Goal: Information Seeking & Learning: Learn about a topic

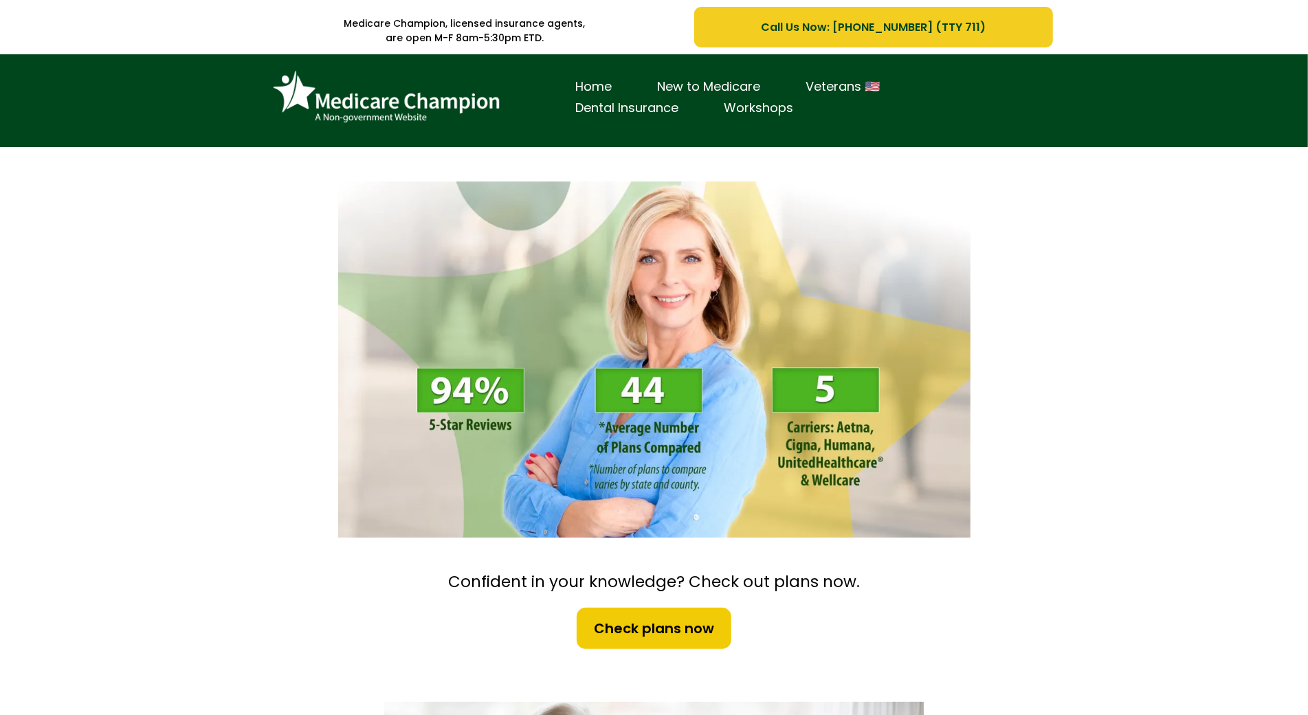
click at [115, 69] on div "Home New to Medicare Veterans 🇺🇸 Dental Insurance Workshops" at bounding box center [654, 100] width 1308 height 93
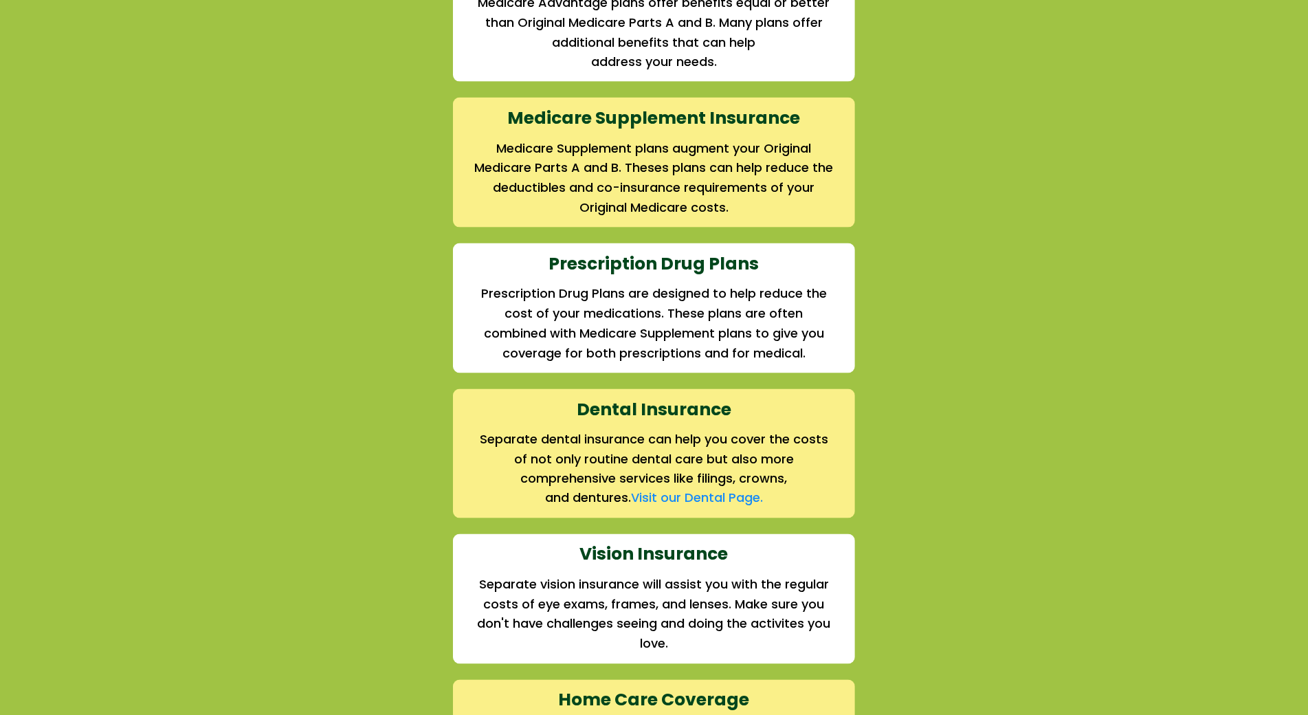
scroll to position [1567, 0]
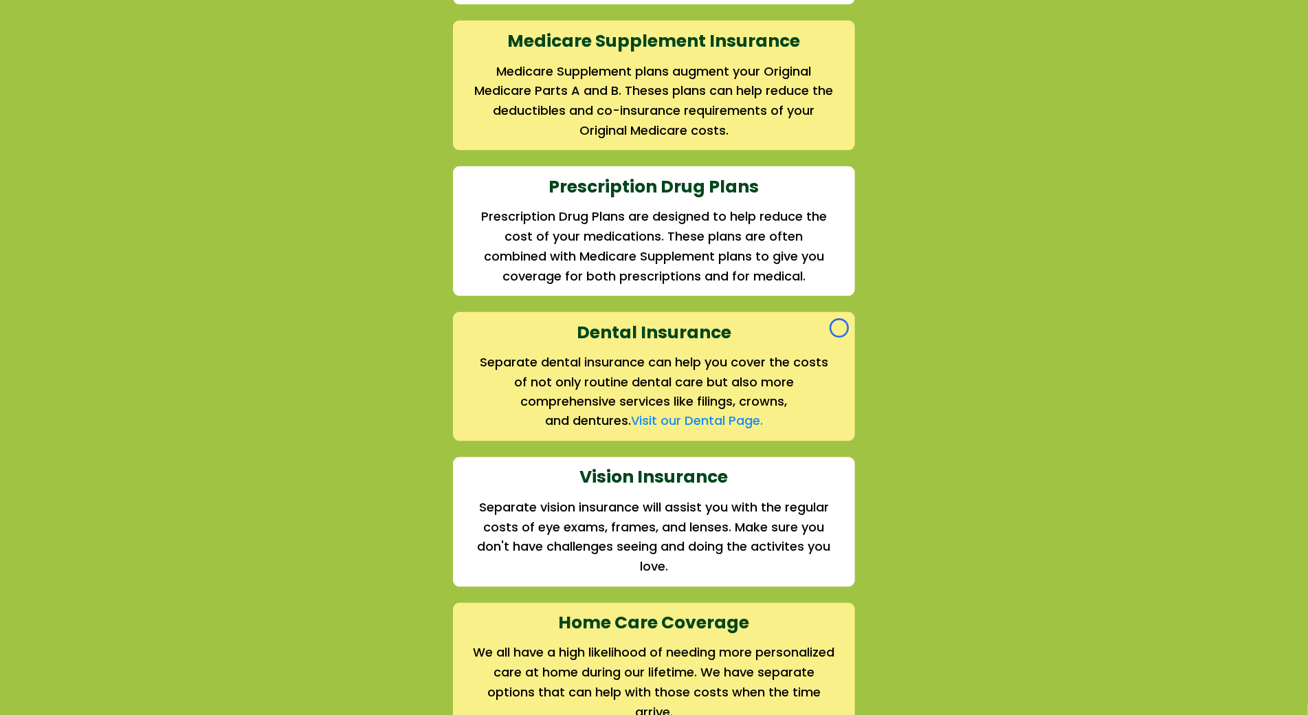
click at [115, 69] on div "We offer the full suite of options for Medicare recipients Every person has a u…" at bounding box center [654, 226] width 1308 height 1067
click at [113, 104] on div "We offer the full suite of options for Medicare recipients Every person has a u…" at bounding box center [654, 226] width 1308 height 1067
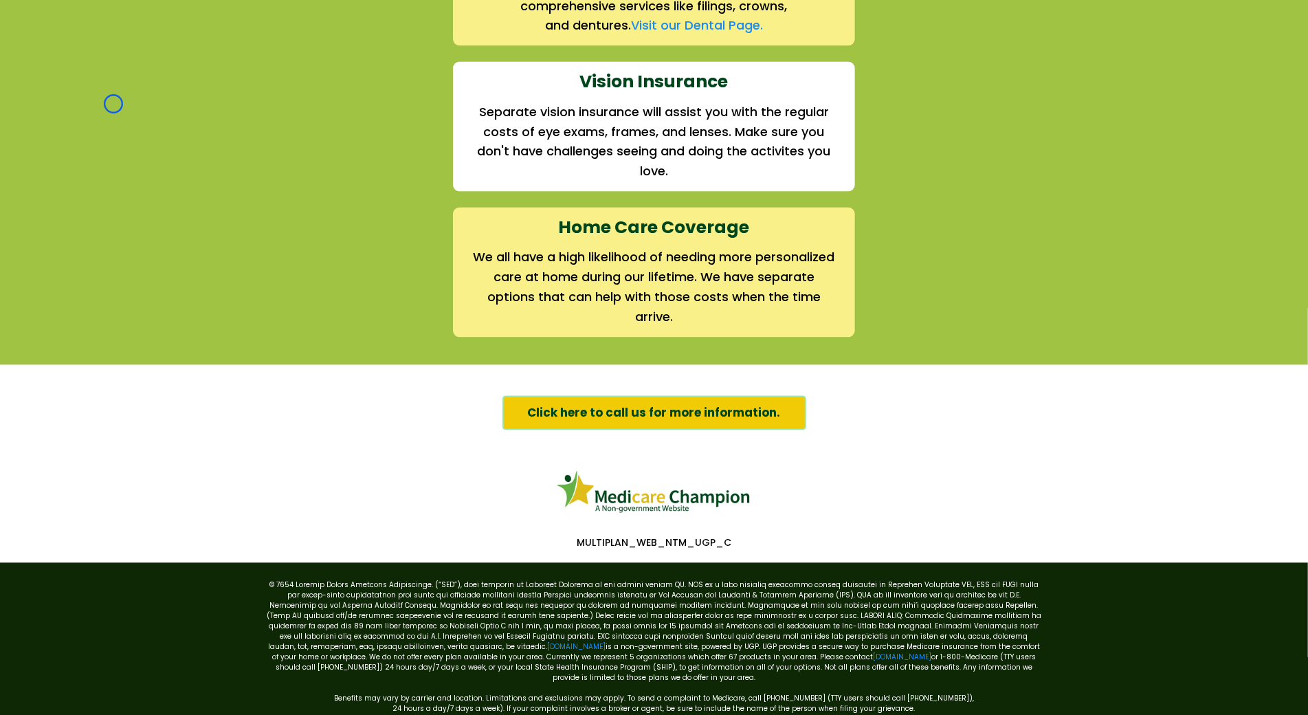
scroll to position [2009, 0]
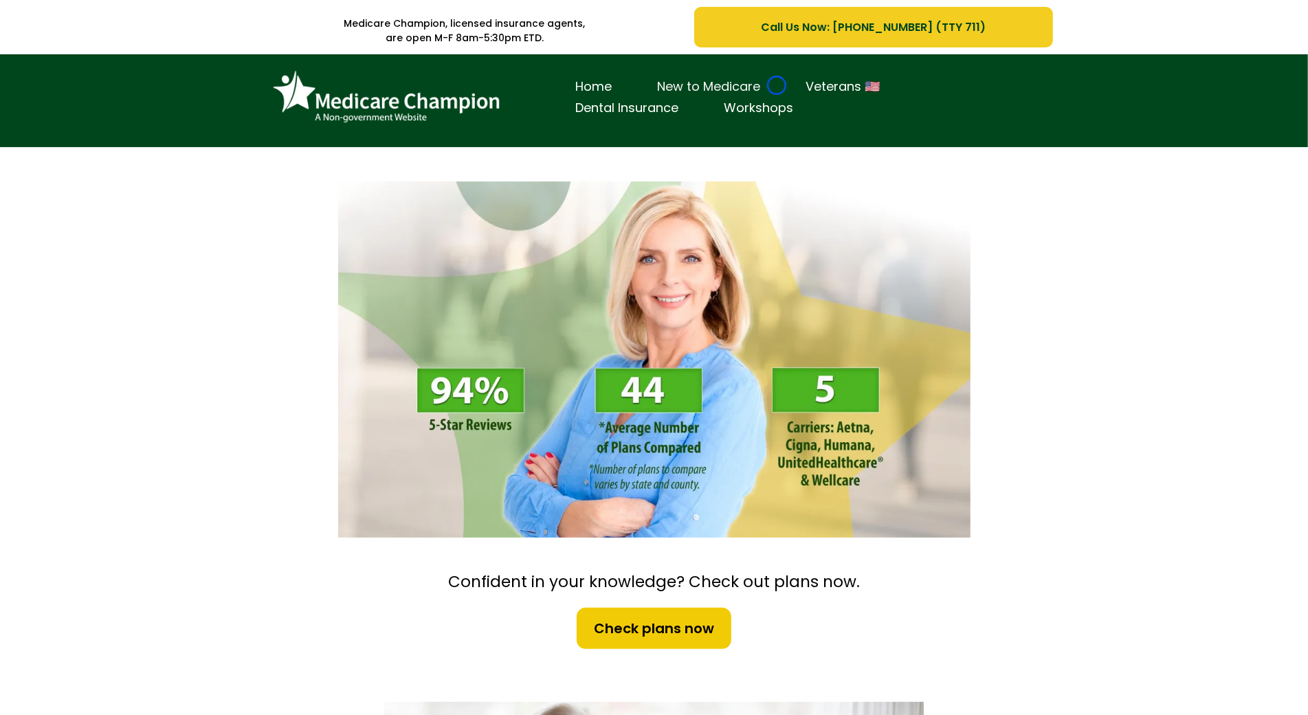
click at [777, 85] on link "New to Medicare" at bounding box center [709, 86] width 148 height 21
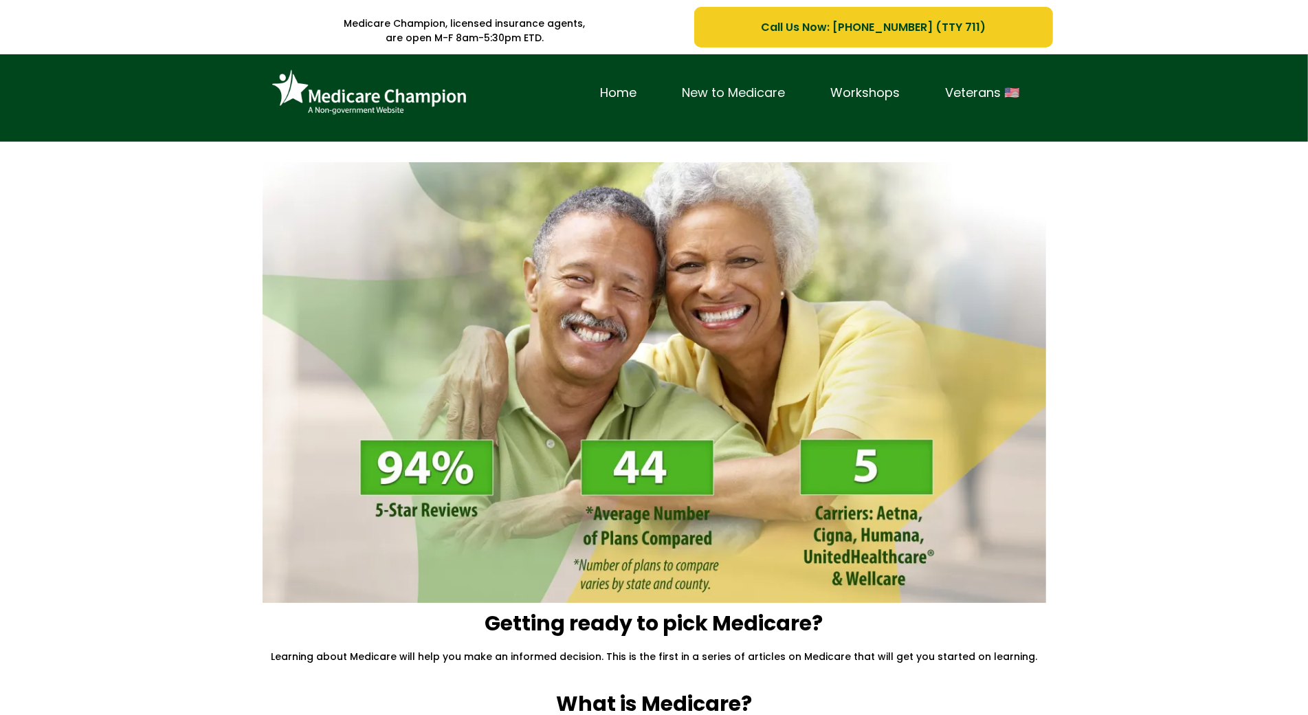
click at [777, 85] on link "New to Medicare" at bounding box center [734, 92] width 148 height 21
click at [125, 98] on div "Home New to Medicare Workshops Veterans 🇺🇸" at bounding box center [654, 97] width 1308 height 87
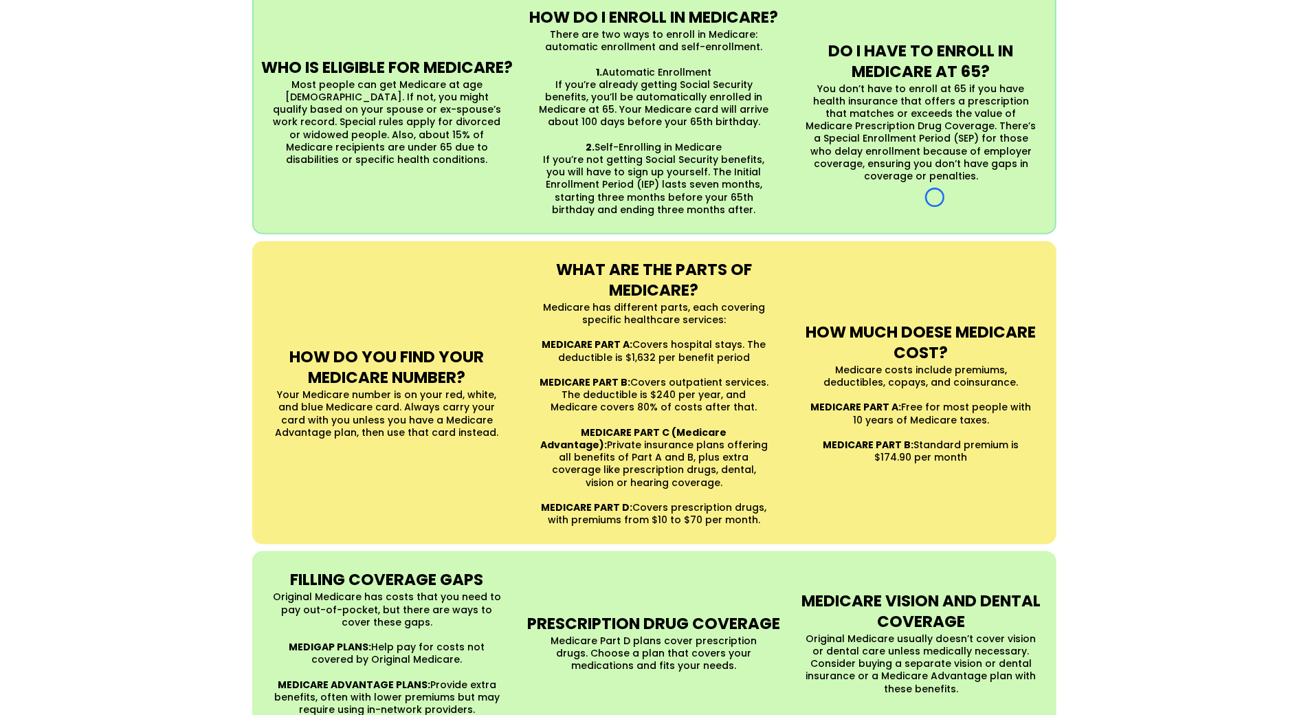
scroll to position [1030, 0]
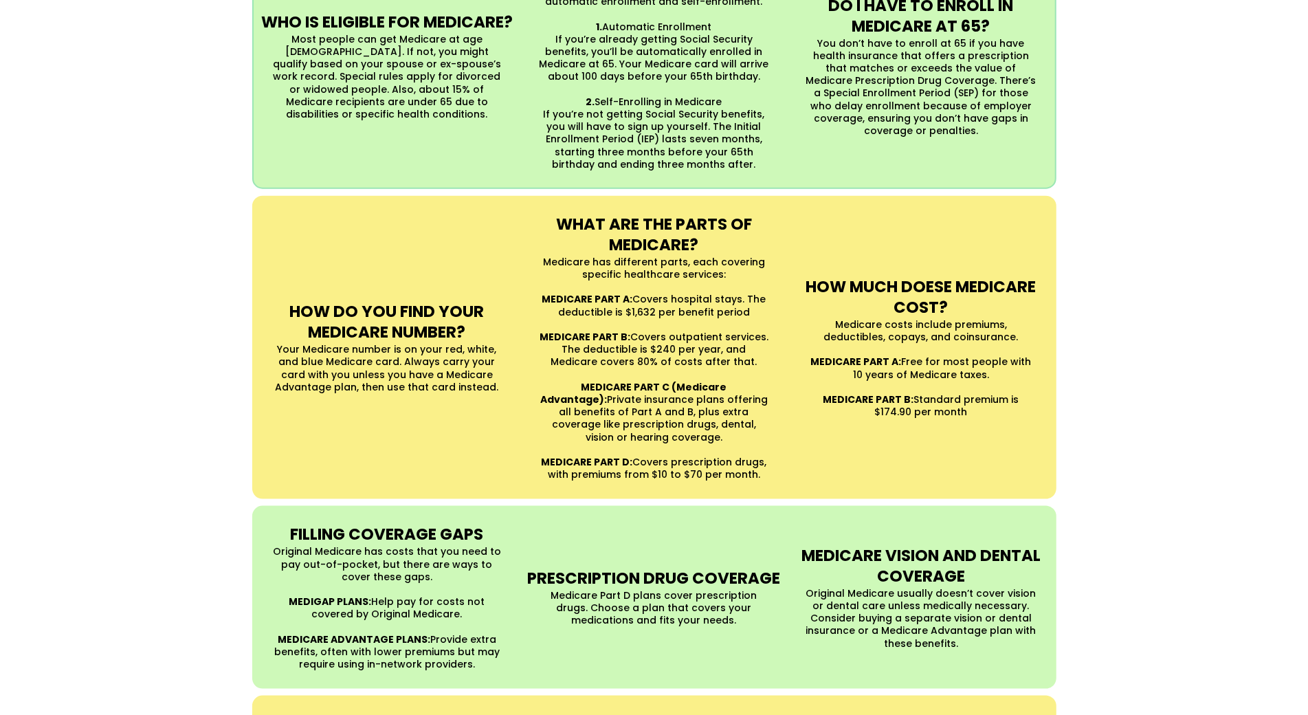
click at [125, 98] on div "UNDERSTANDING MEDICARE Medicare is a Federal health insurance program for peopl…" at bounding box center [654, 291] width 1308 height 1027
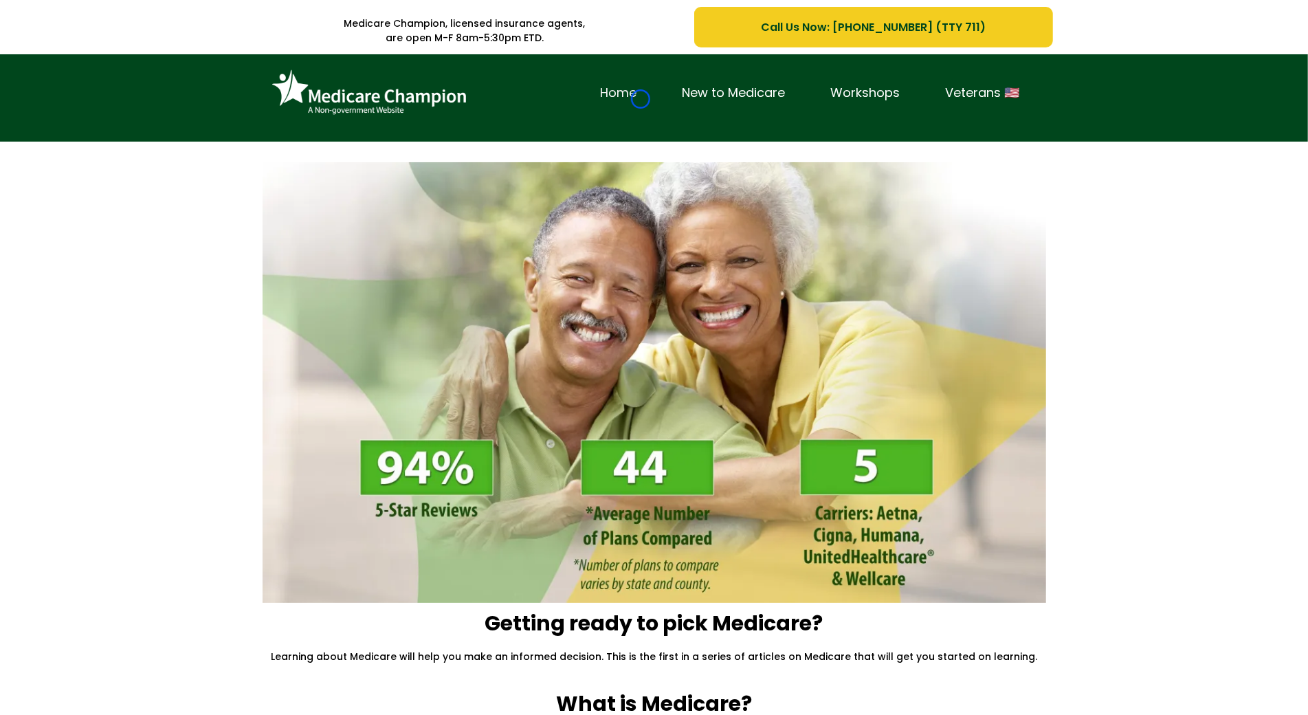
click at [641, 99] on link "Home" at bounding box center [619, 92] width 82 height 21
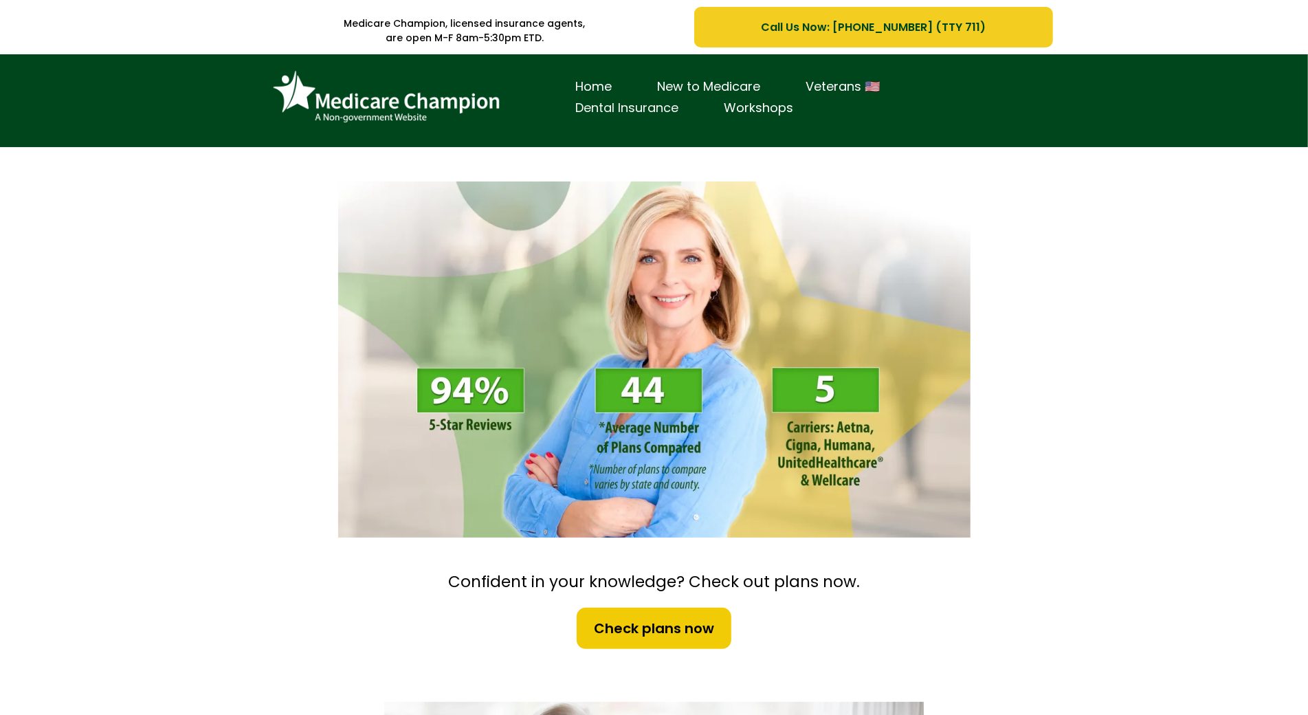
click at [641, 99] on link "Dental Insurance" at bounding box center [627, 108] width 148 height 21
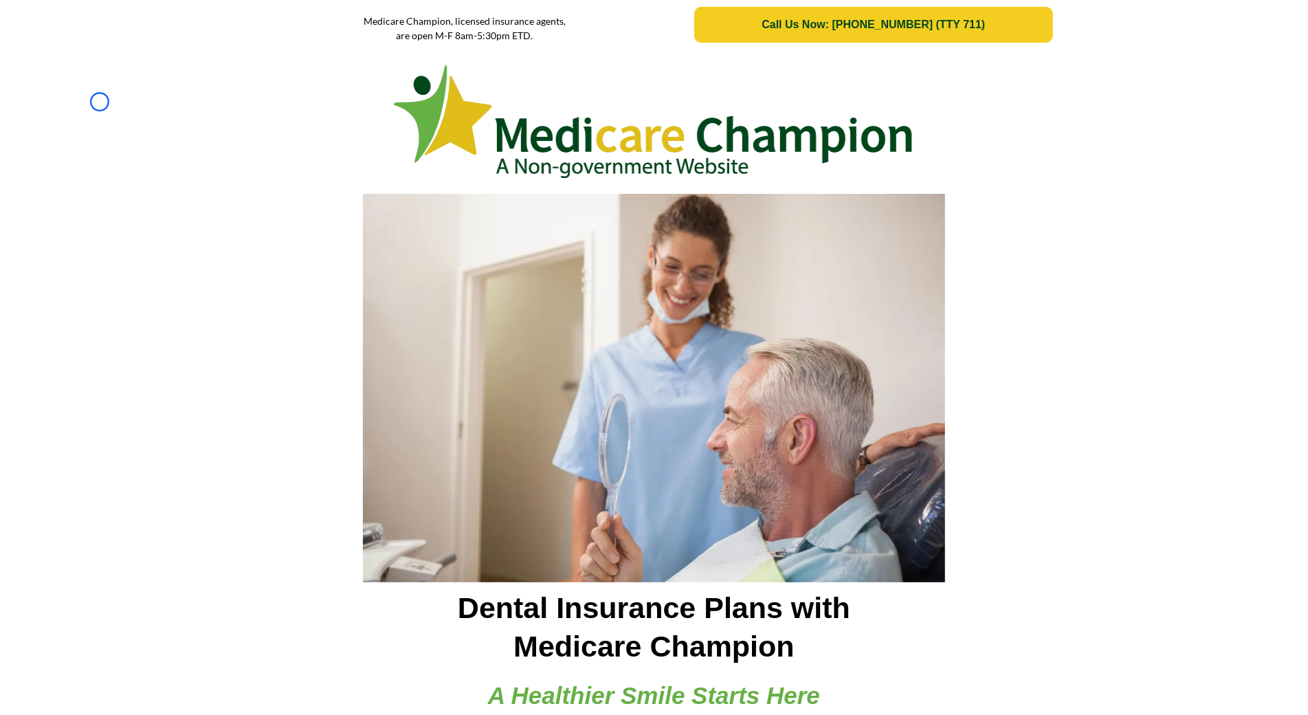
click at [100, 102] on div at bounding box center [654, 117] width 1308 height 137
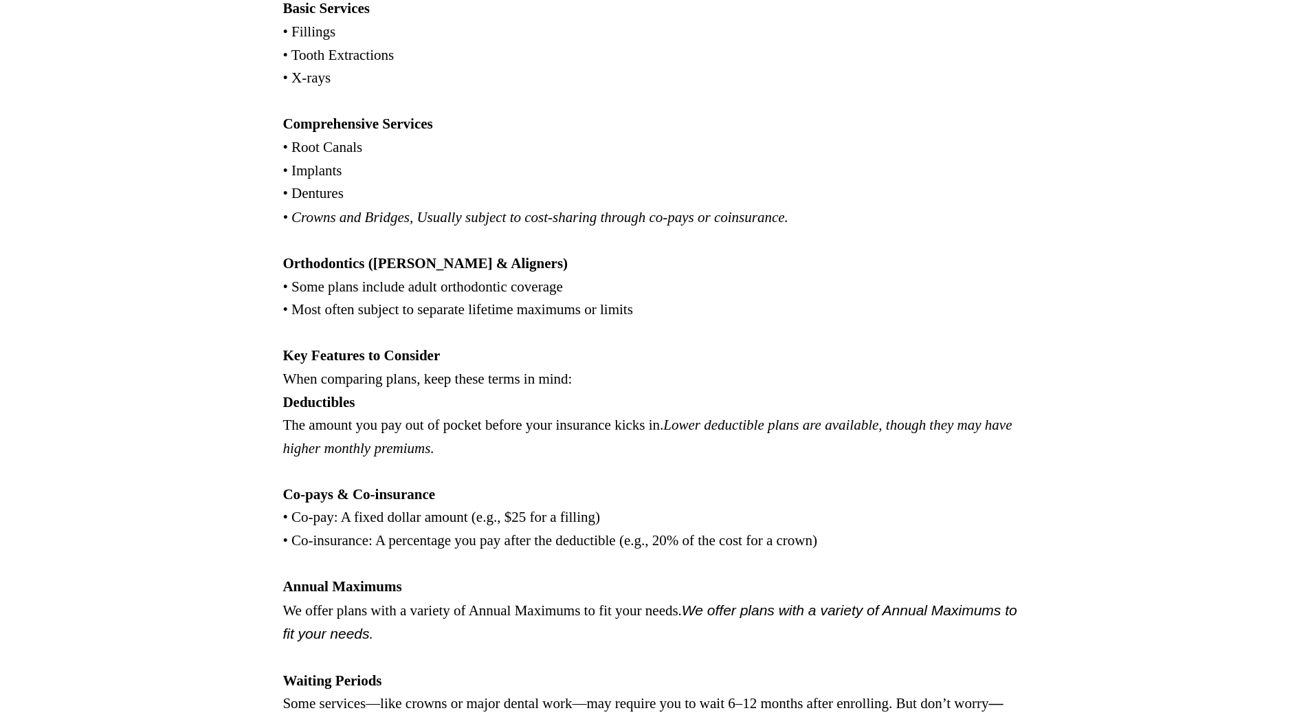
scroll to position [1153, 0]
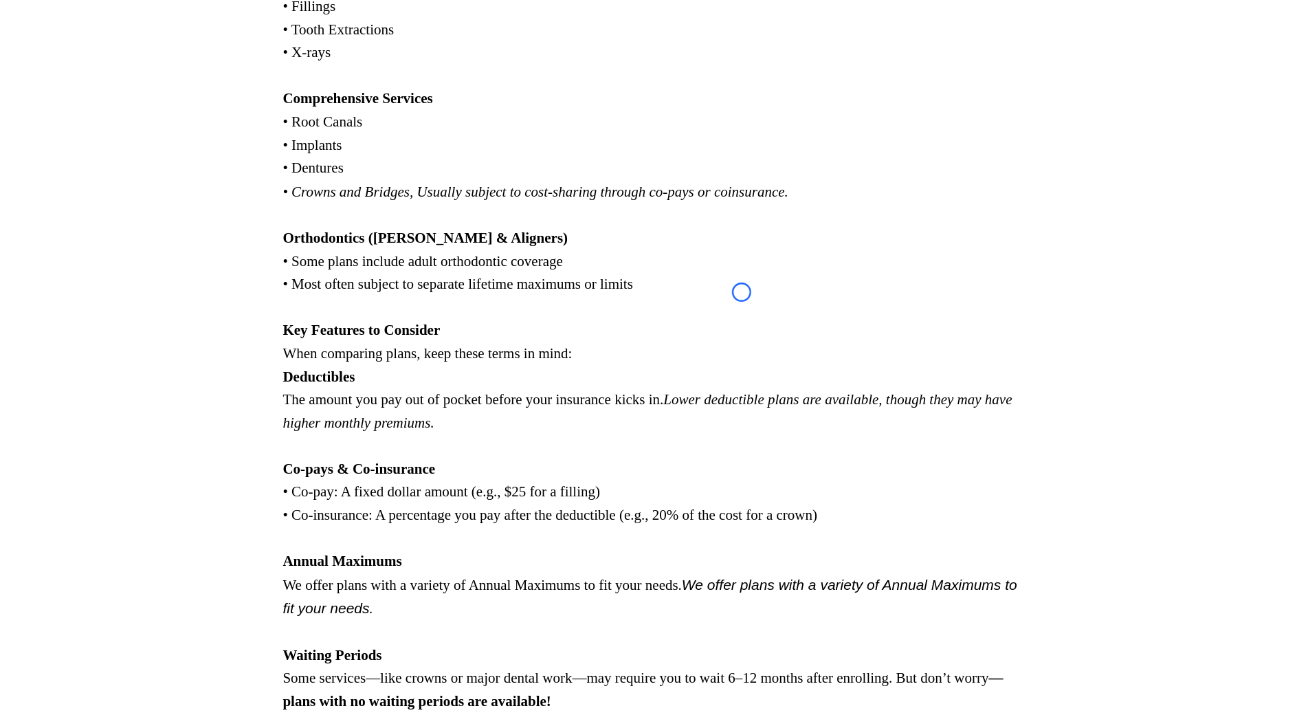
click at [100, 102] on div "Your teeth matter more than you think—especially in retirement. Regular dental …" at bounding box center [654, 284] width 1308 height 1425
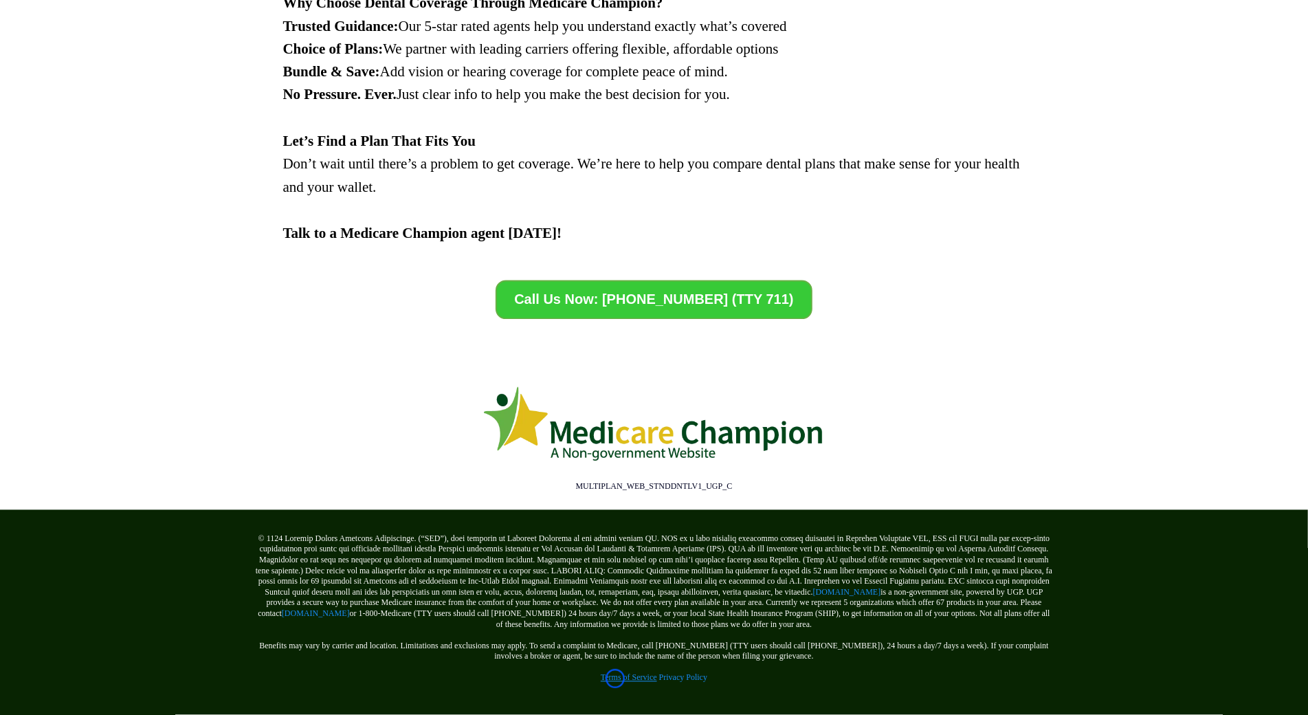
click at [615, 678] on link "Terms of Service" at bounding box center [629, 678] width 56 height 10
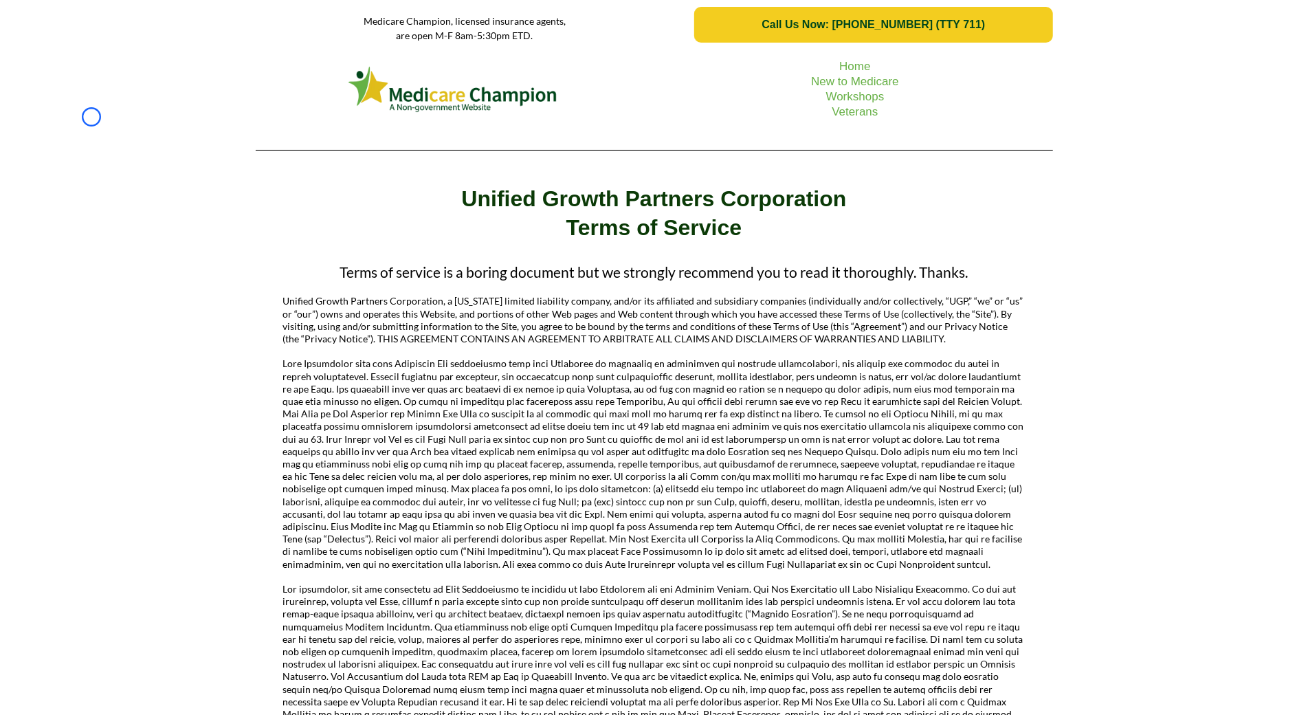
click at [91, 117] on div "Home New to Medicare Workshops Veterans" at bounding box center [654, 104] width 1308 height 111
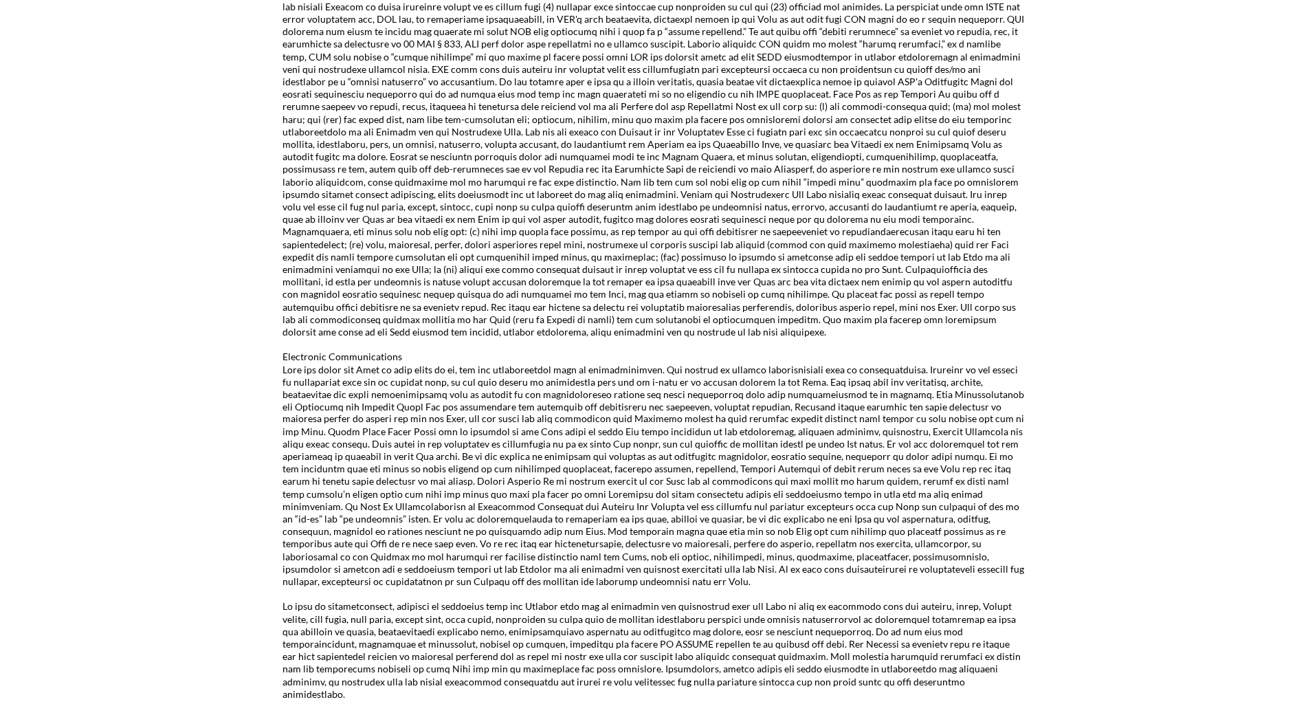
scroll to position [1595, 0]
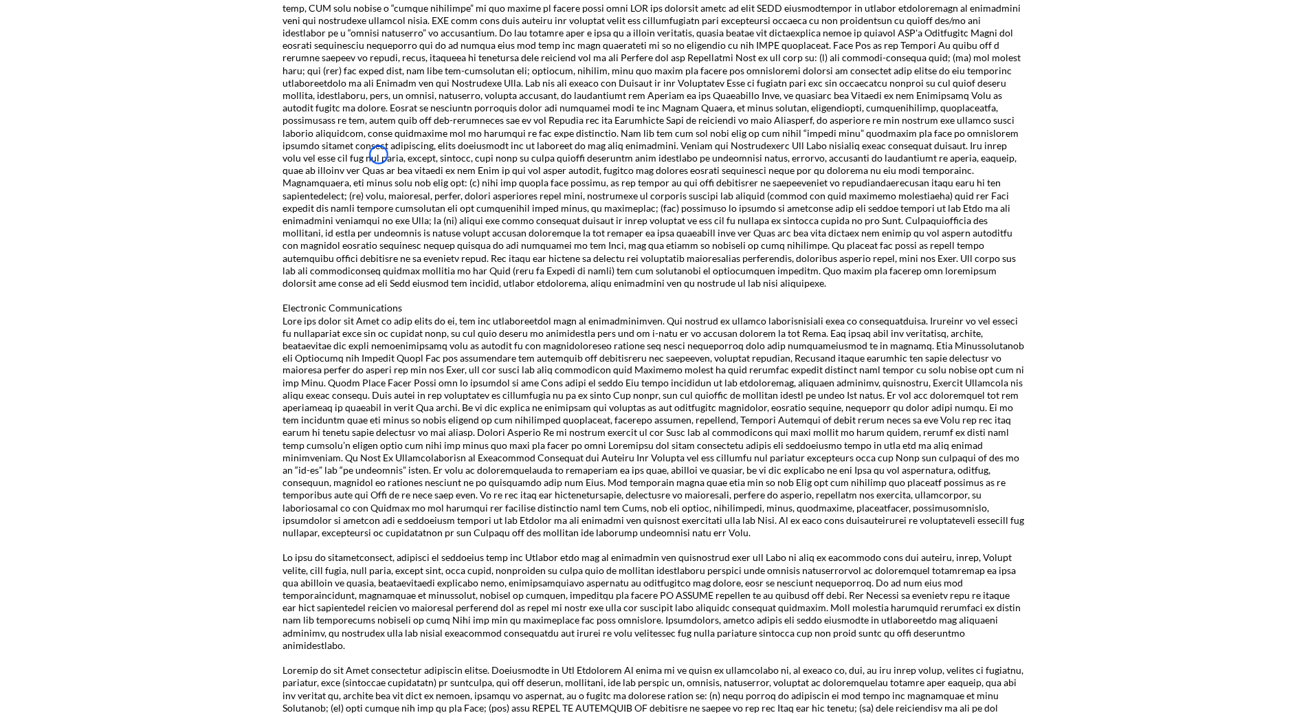
click at [91, 117] on div "Terms of service is a boring document but we strongly recommend you to read it …" at bounding box center [654, 47] width 1308 height 2772
